Goal: Transaction & Acquisition: Book appointment/travel/reservation

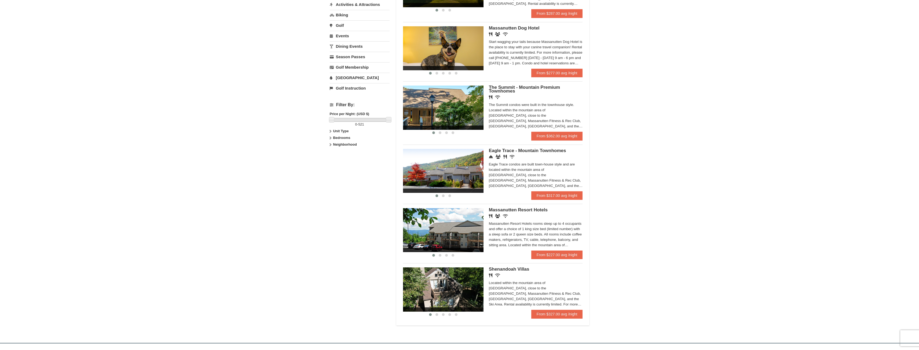
scroll to position [161, 0]
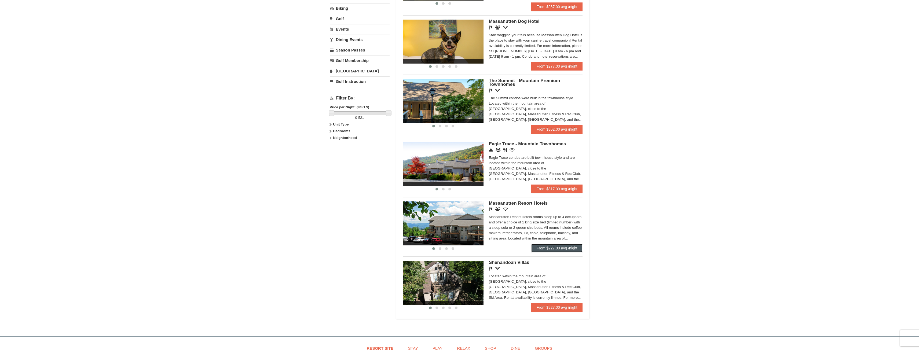
click at [563, 250] on link "From $227.00 avg /night" at bounding box center [557, 248] width 52 height 9
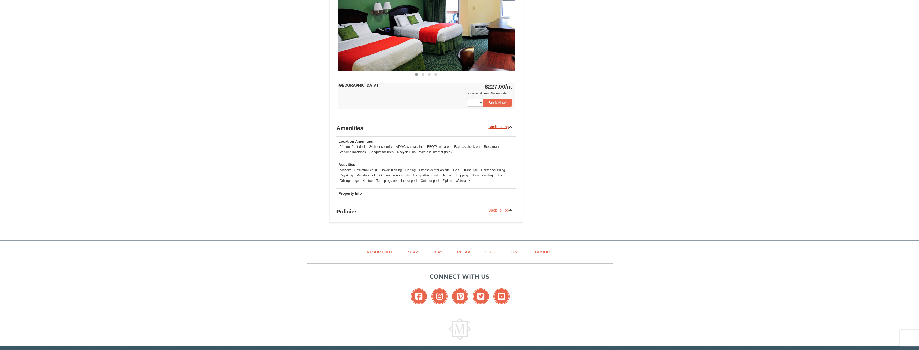
scroll to position [332, 0]
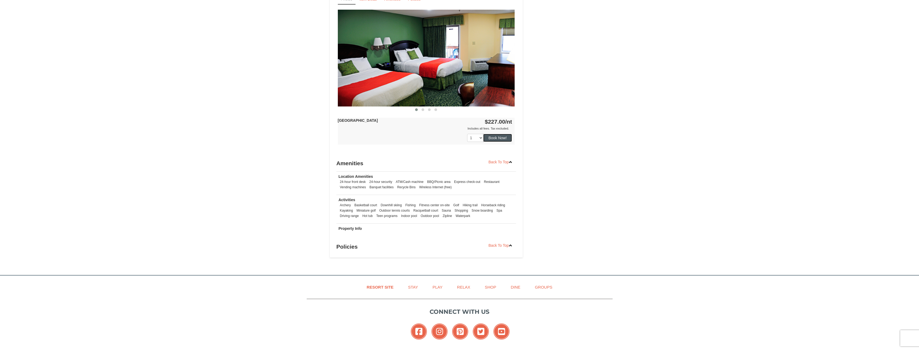
click at [498, 140] on button "Book Now!" at bounding box center [497, 138] width 29 height 8
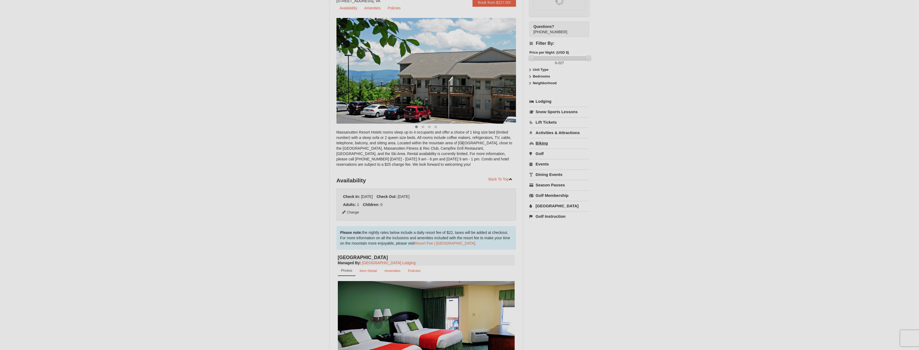
scroll to position [52, 0]
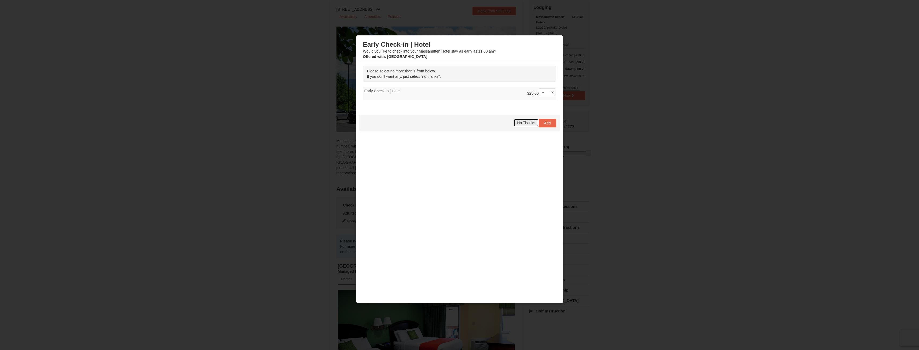
click at [529, 122] on span "No Thanks" at bounding box center [526, 123] width 18 height 4
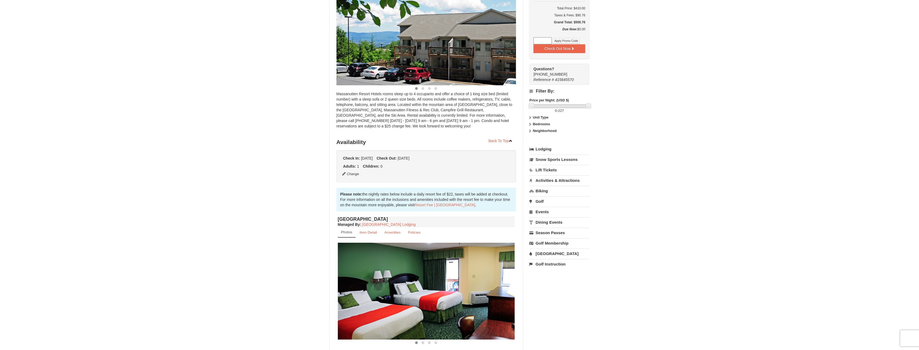
scroll to position [25, 0]
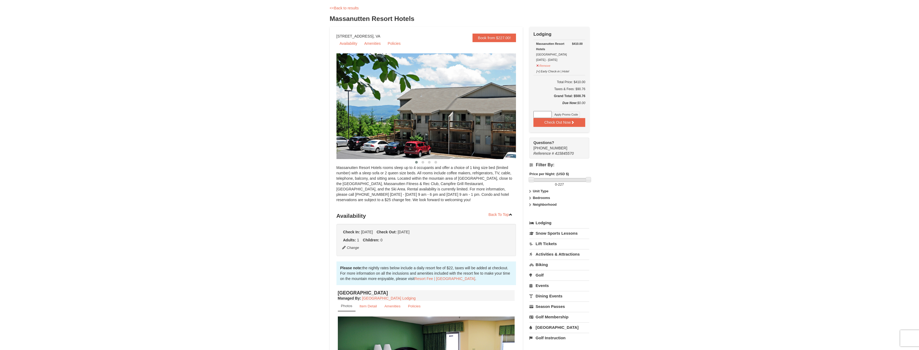
click at [542, 116] on input at bounding box center [542, 114] width 18 height 7
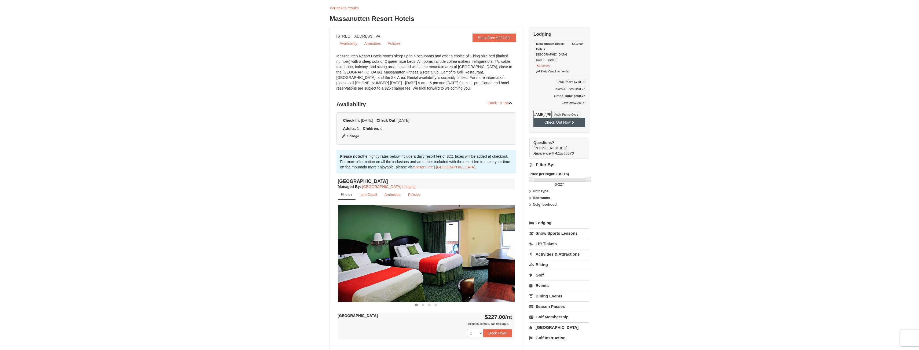
scroll to position [0, 23]
click at [571, 117] on button "Apply Promo Code" at bounding box center [565, 115] width 27 height 6
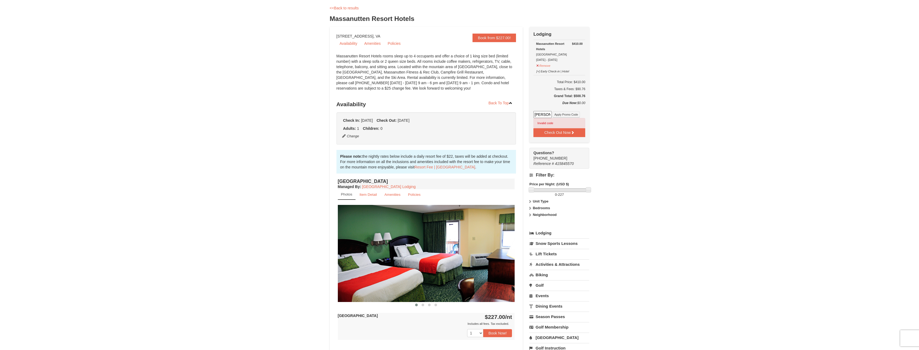
click at [541, 115] on input "Leclair/Roane Wedding" at bounding box center [542, 114] width 18 height 7
drag, startPoint x: 534, startPoint y: 116, endPoint x: 607, endPoint y: 124, distance: 73.2
click at [607, 124] on div "× <<Back to results Massanutten Resort Hotels Book from $227.00! 1822 Resort Dr…" at bounding box center [459, 229] width 919 height 472
click at [541, 115] on input "Leclair/Roane Wedding" at bounding box center [542, 114] width 18 height 7
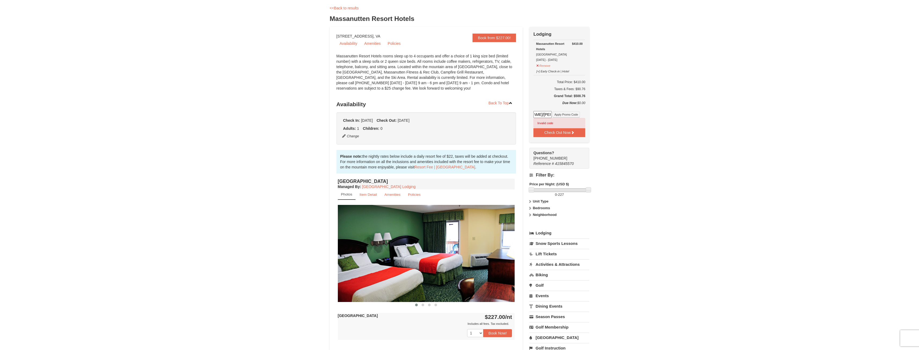
click at [541, 115] on input "Leclair/Roane Wedding" at bounding box center [542, 114] width 18 height 7
click at [562, 115] on button "Apply Promo Code" at bounding box center [565, 115] width 27 height 6
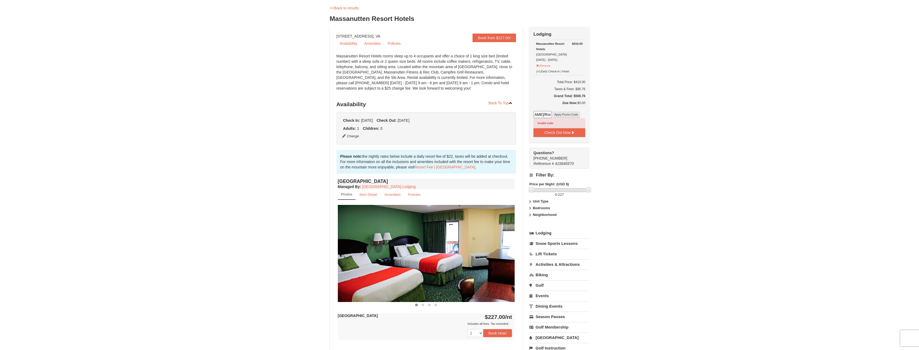
scroll to position [0, 0]
click at [542, 117] on input "Leclair/RoaneWedding" at bounding box center [542, 114] width 18 height 7
click at [544, 116] on input "Leclair/RoaneWedding" at bounding box center [542, 114] width 18 height 7
click at [546, 115] on input "Leclair/RoaneWedding" at bounding box center [542, 114] width 18 height 7
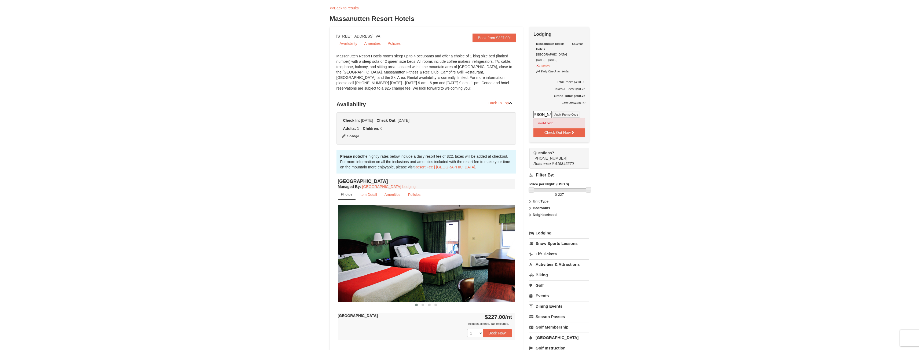
click at [546, 115] on input "Leclair/RoaneWedding" at bounding box center [542, 114] width 18 height 7
click at [542, 115] on input "Leclair/RoaneWedding" at bounding box center [542, 114] width 18 height 7
drag, startPoint x: 541, startPoint y: 115, endPoint x: 556, endPoint y: 116, distance: 14.8
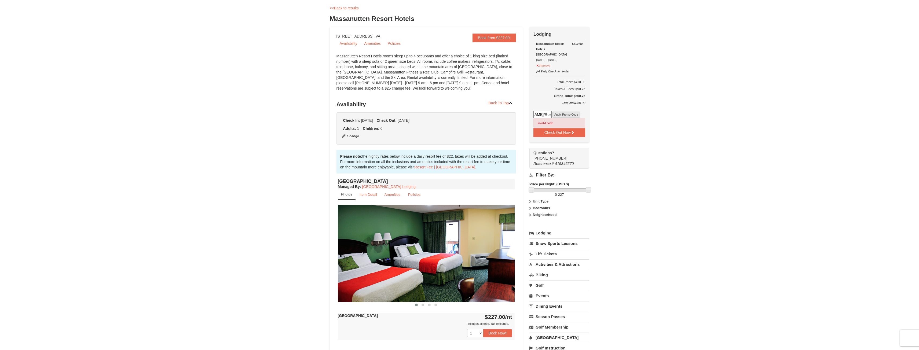
click at [556, 116] on div "Leclair/RoaneWedding Apply Promo Code Invalid code Invalid code" at bounding box center [559, 119] width 52 height 17
click at [541, 115] on input "Leclair/RoaneWedding" at bounding box center [542, 114] width 18 height 7
drag, startPoint x: 537, startPoint y: 115, endPoint x: 561, endPoint y: 115, distance: 23.9
click at [561, 115] on div "Leclair/RoaneWedding Apply Promo Code Invalid code Invalid code" at bounding box center [559, 119] width 52 height 17
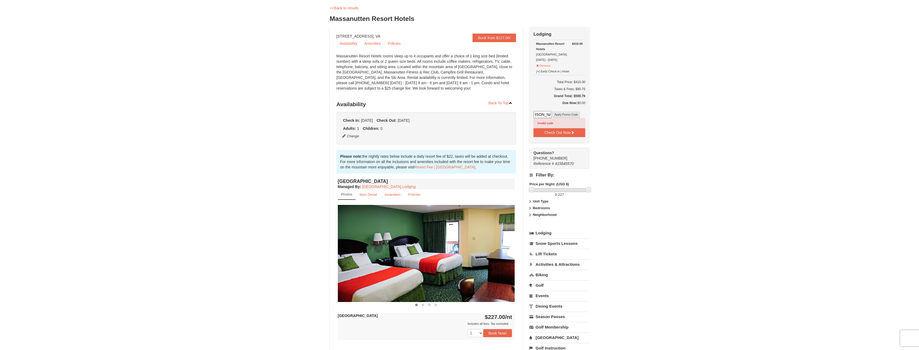
type input "Leclair/Roane"
click at [563, 116] on button "Apply Promo Code" at bounding box center [565, 115] width 27 height 6
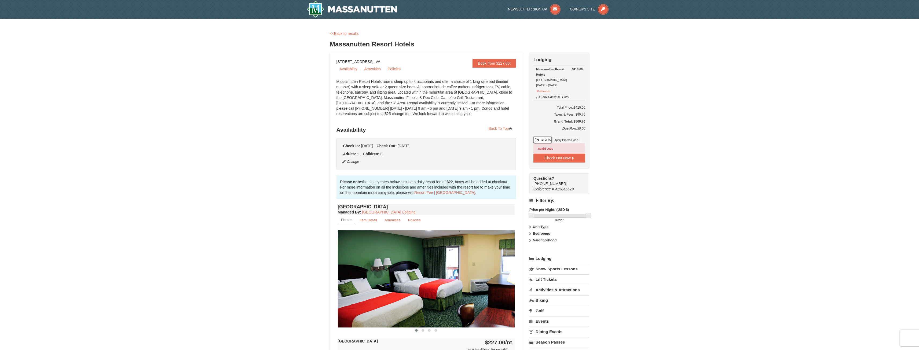
drag, startPoint x: 560, startPoint y: 129, endPoint x: 596, endPoint y: 130, distance: 36.0
click at [594, 130] on div "× <<Back to results Massanutten Resort Hotels Book from $227.00! 1822 Resort Dr…" at bounding box center [459, 254] width 270 height 461
click at [597, 130] on div "× <<Back to results Massanutten Resort Hotels Book from $227.00! 1822 Resort Dr…" at bounding box center [459, 255] width 919 height 472
